Goal: Book appointment/travel/reservation

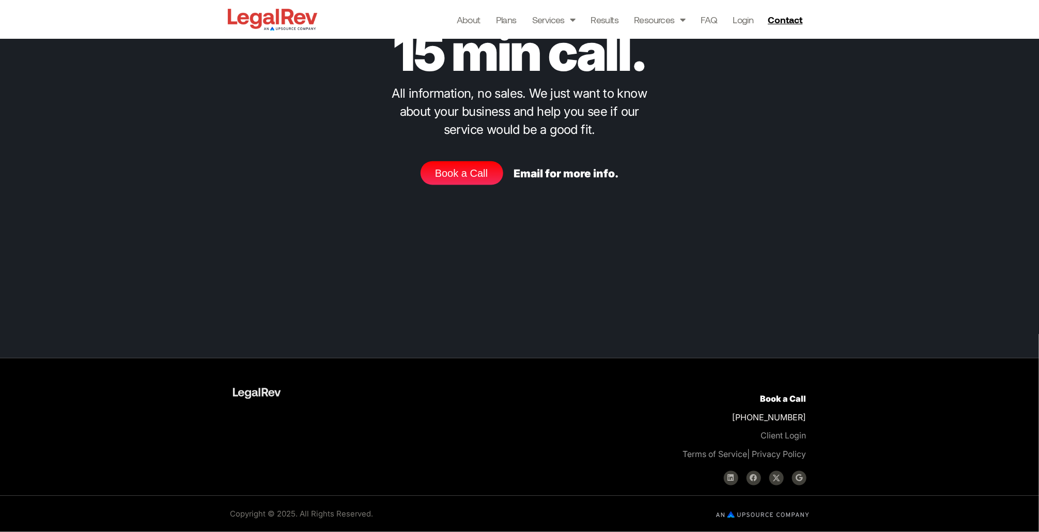
scroll to position [4509, 0]
click at [784, 395] on link "Book a Call" at bounding box center [784, 398] width 46 height 10
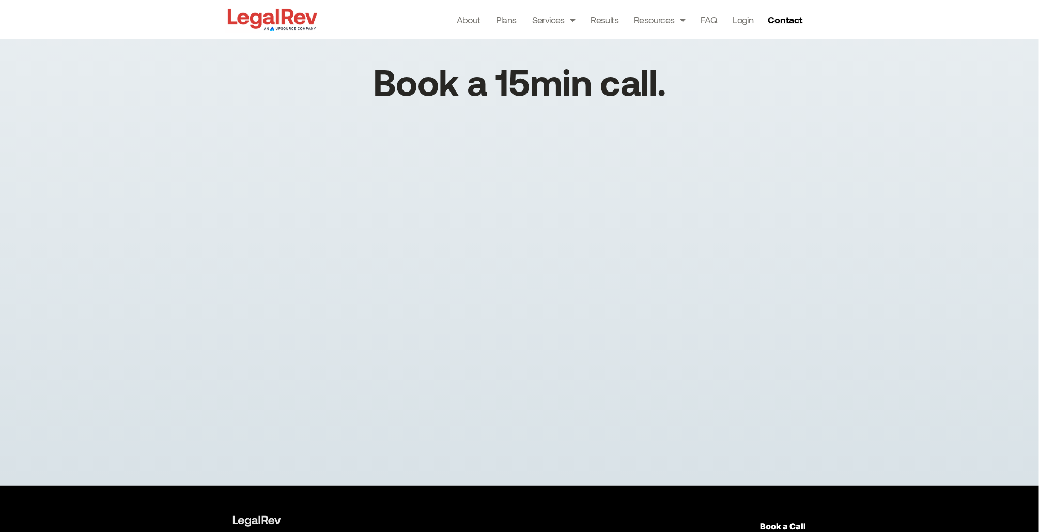
scroll to position [58, 0]
